Goal: Transaction & Acquisition: Purchase product/service

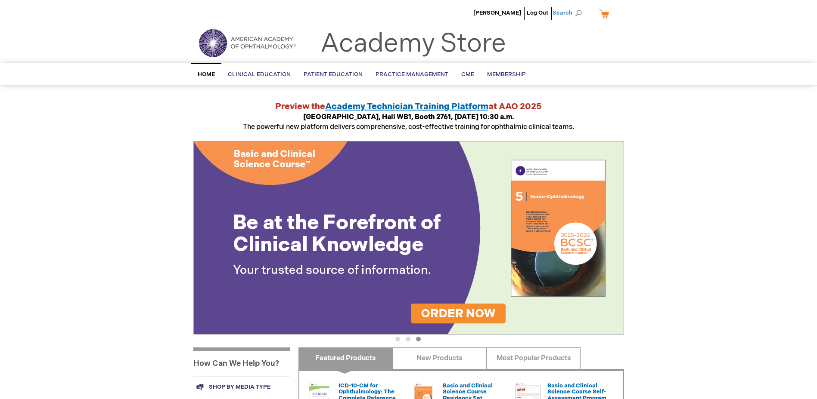
click at [573, 15] on span "Search" at bounding box center [568, 12] width 33 height 17
click at [531, 14] on input "Search" at bounding box center [528, 13] width 89 height 14
paste input "051220"
type input "051220"
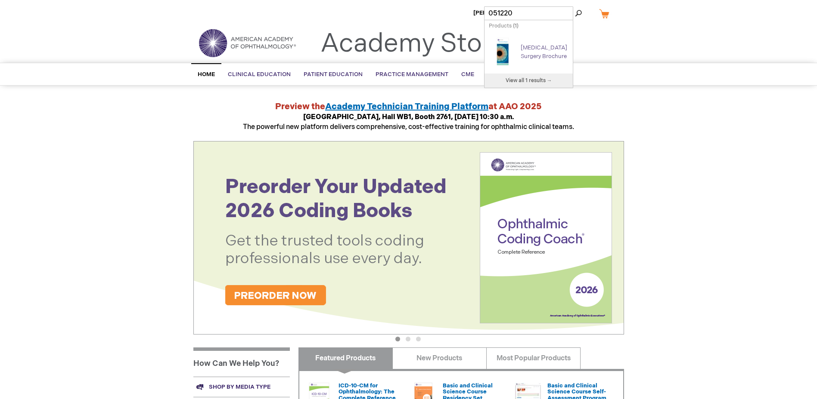
click at [526, 44] on link "[MEDICAL_DATA] Surgery Brochure" at bounding box center [543, 51] width 46 height 15
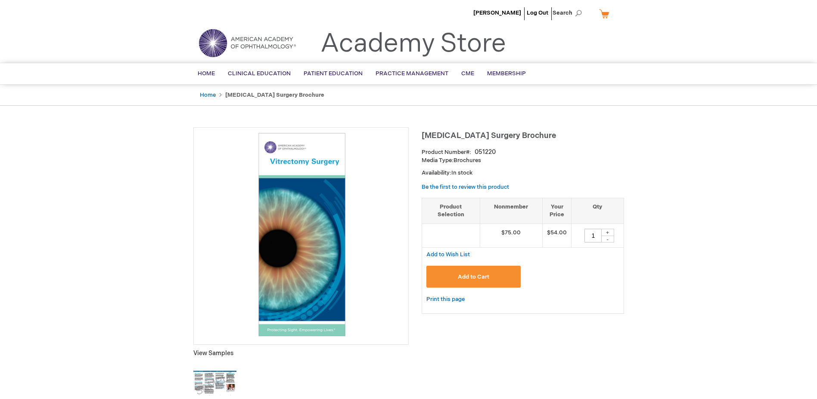
click at [610, 232] on div "+" at bounding box center [607, 232] width 13 height 7
type input "2"
click at [465, 276] on span "Add to Cart" at bounding box center [473, 277] width 31 height 7
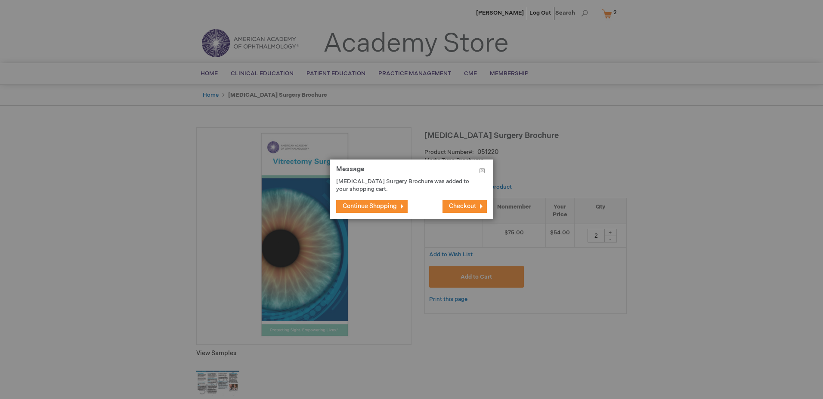
click at [459, 204] on span "Checkout" at bounding box center [462, 206] width 27 height 7
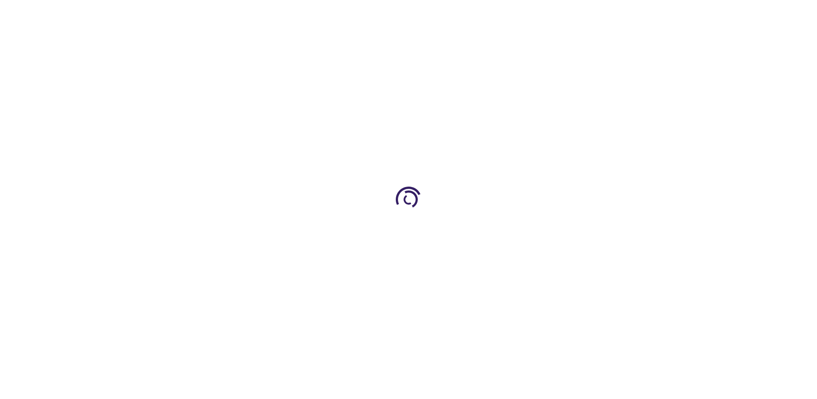
select select "US"
select select "4"
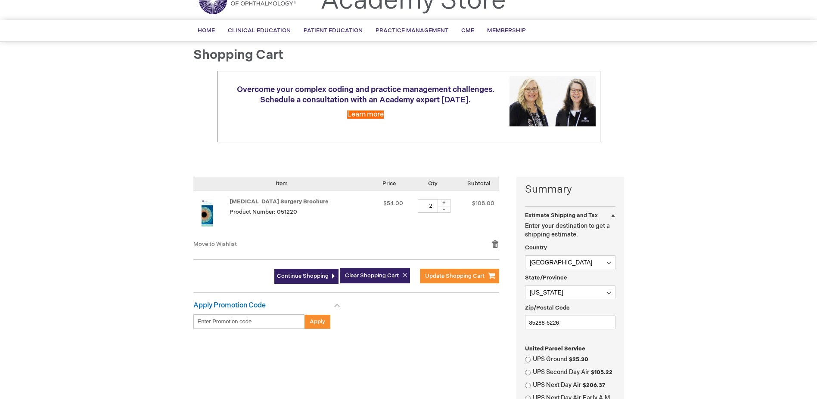
scroll to position [86, 0]
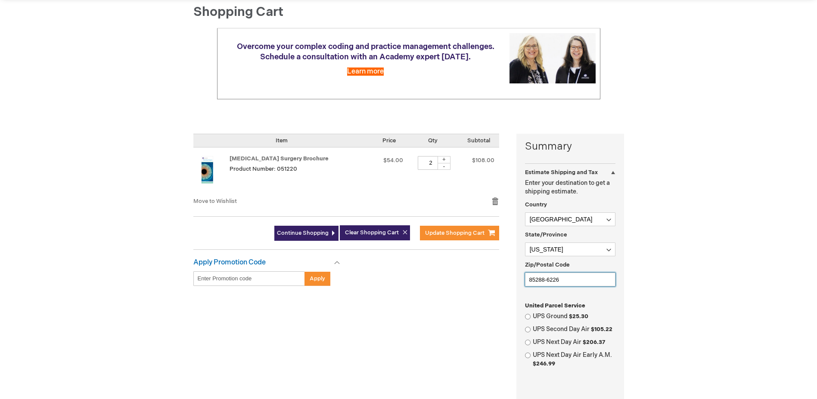
click at [567, 282] on input "85288-6226" at bounding box center [570, 280] width 90 height 14
type input "85351"
click at [529, 317] on input "UPS Ground $25.30" at bounding box center [528, 317] width 6 height 6
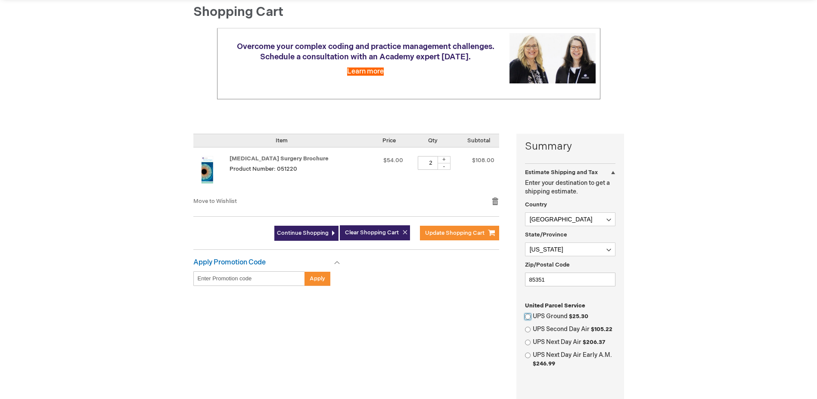
radio input "true"
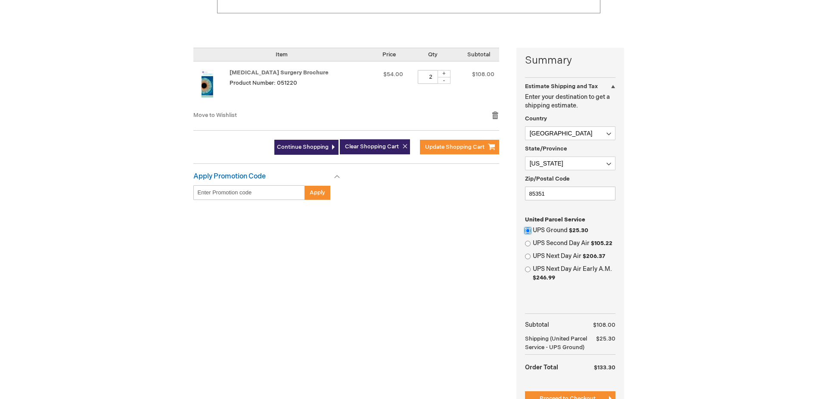
scroll to position [215, 0]
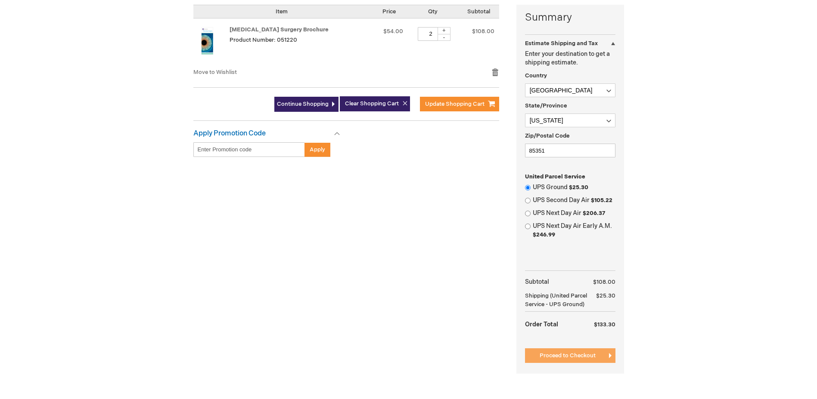
click at [559, 359] on span "Proceed to Checkout" at bounding box center [567, 356] width 56 height 7
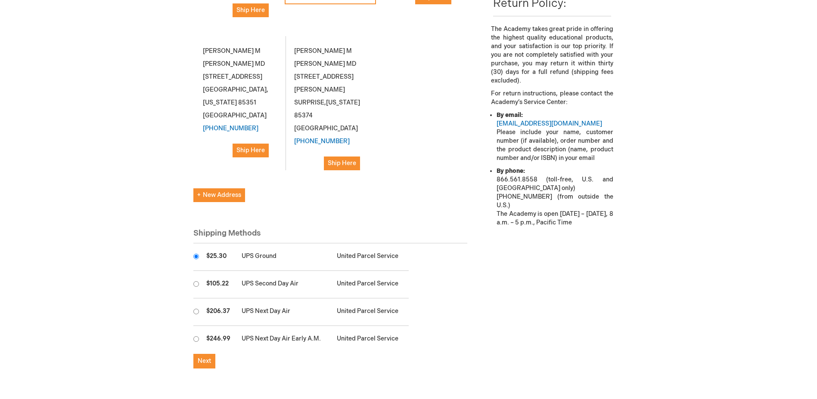
scroll to position [301, 0]
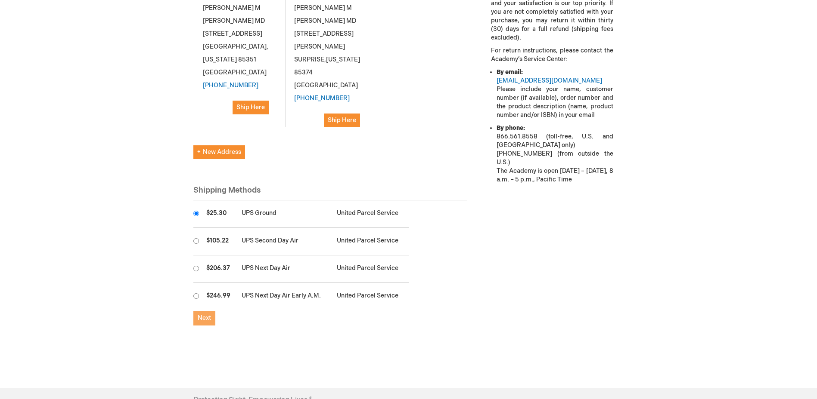
click at [199, 315] on span "Next" at bounding box center [204, 318] width 13 height 7
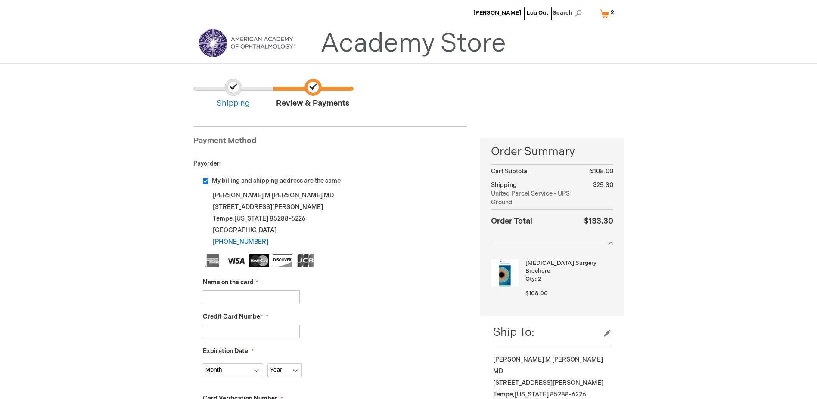
click at [254, 299] on input "Name on the card" at bounding box center [251, 298] width 97 height 14
type input "a"
type input "ANTHONY JANSEN"
click at [269, 329] on input "Credit Card Number" at bounding box center [251, 332] width 97 height 14
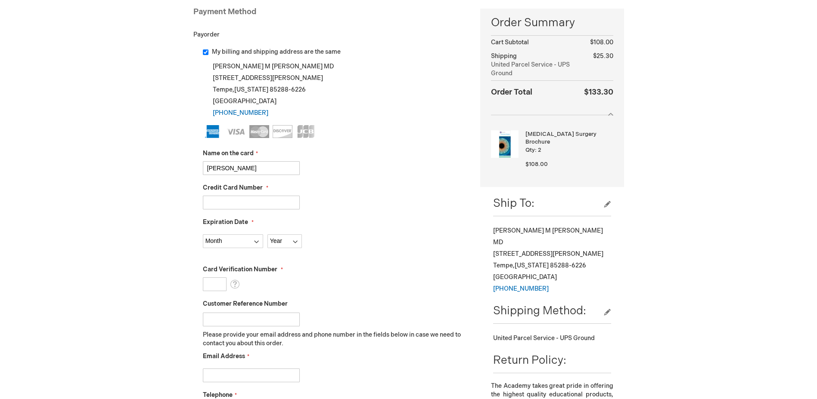
type input "379434294641000"
click at [247, 244] on select "Month 01 - January 02 - February 03 - March 04 - April 05 - May 06 - June 07 - …" at bounding box center [233, 242] width 60 height 14
select select "2"
click at [203, 235] on select "Month 01 - January 02 - February 03 - March 04 - April 05 - May 06 - June 07 - …" at bounding box center [233, 242] width 60 height 14
click at [273, 238] on select "Year 2025 2026 2027 2028 2029 2030 2031 2032 2033 2034 2035" at bounding box center [284, 242] width 34 height 14
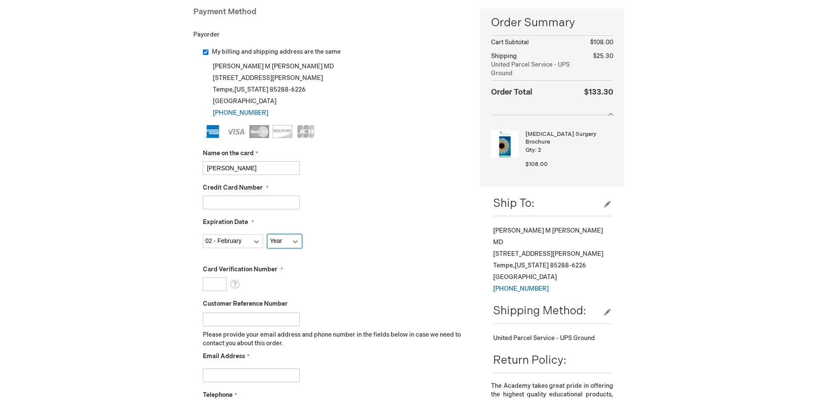
select select "2029"
click at [267, 235] on select "Year 2025 2026 2027 2028 2029 2030 2031 2032 2033 2034 2035" at bounding box center [284, 242] width 34 height 14
click at [217, 284] on input "Card Verification Number" at bounding box center [215, 285] width 24 height 14
type input "3664"
click at [257, 315] on input "Customer Reference Number" at bounding box center [251, 320] width 97 height 14
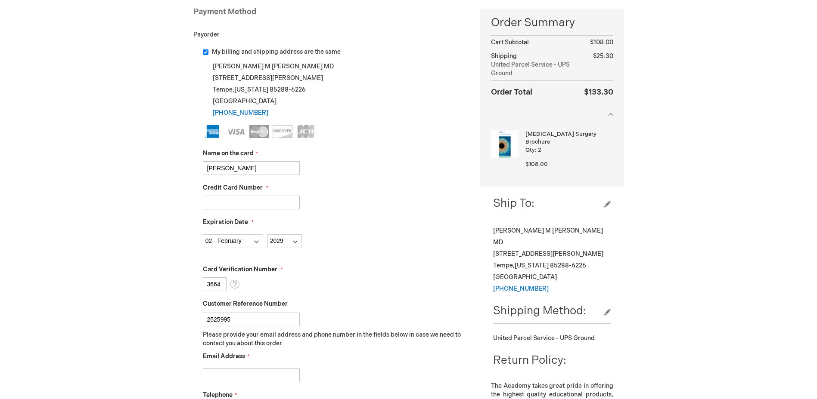
type input "2525995"
click at [275, 373] on input "Email Address" at bounding box center [251, 376] width 97 height 14
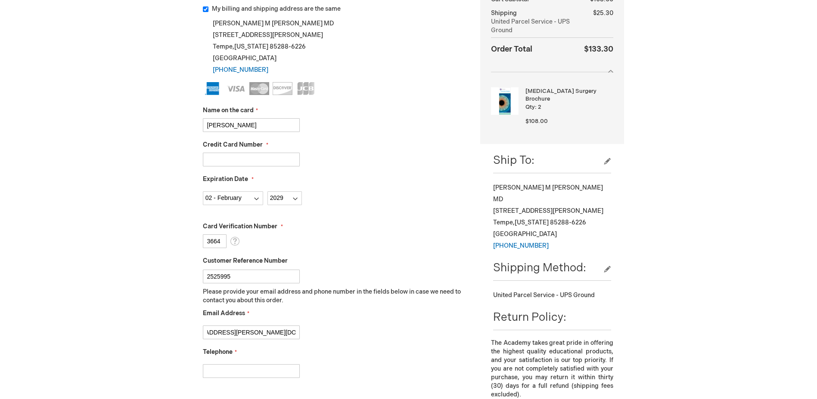
type input "REGINALD.CLAUSCHEE@AMERICANVISIONPARTNERS.COM"
click at [273, 374] on input "Telephone" at bounding box center [251, 372] width 97 height 14
type input "6025987096"
click at [351, 348] on div "Telephone 6025987096" at bounding box center [335, 363] width 265 height 30
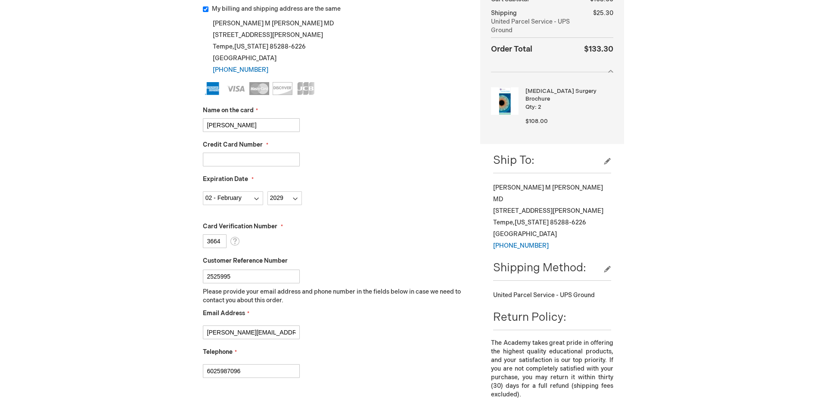
scroll to position [258, 0]
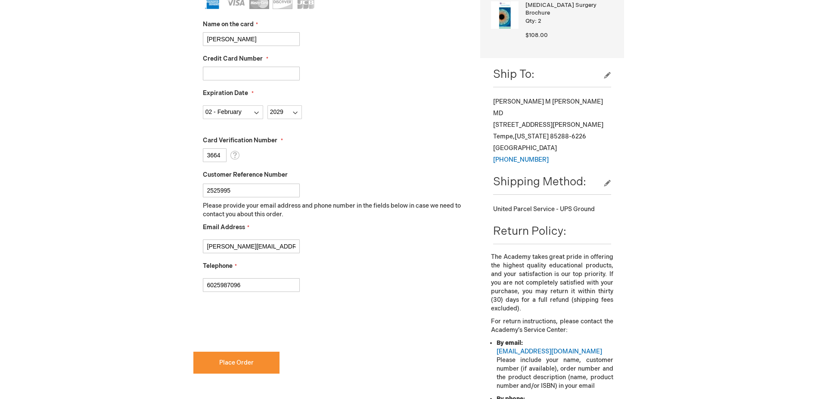
checkbox input "true"
click at [236, 360] on span "Place Order" at bounding box center [236, 362] width 34 height 7
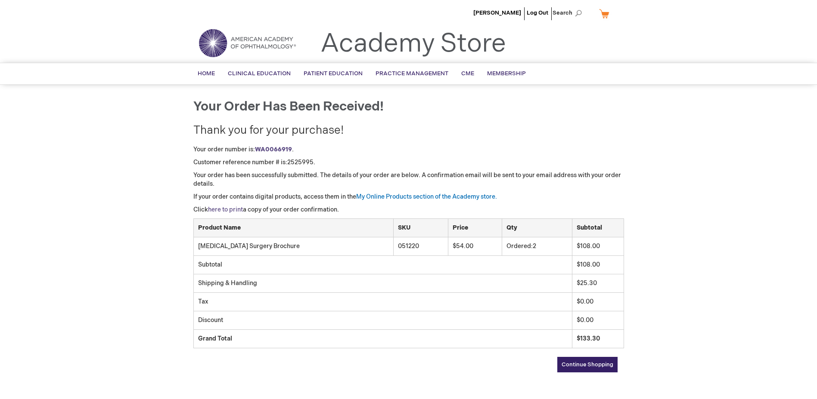
click at [226, 207] on link "here to print" at bounding box center [225, 209] width 35 height 7
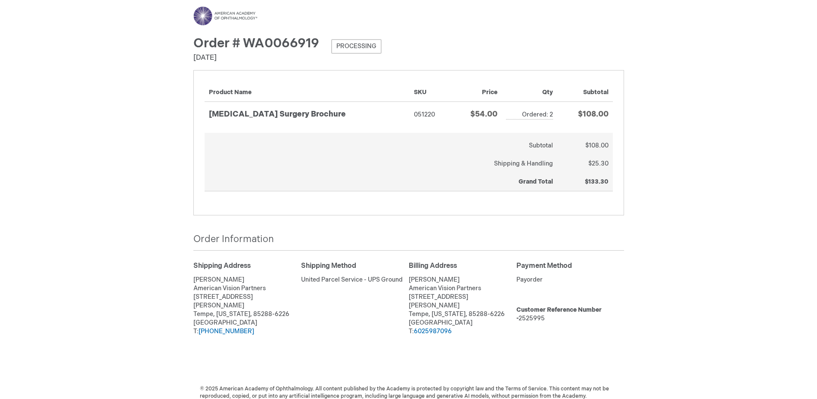
click at [701, 229] on div "Menu Search Search × Advanced Search Search Account Toggle Nav" at bounding box center [408, 207] width 817 height 414
click at [696, 226] on div "Menu Search Search × Advanced Search Search Account Toggle Nav" at bounding box center [408, 207] width 817 height 414
